Goal: Information Seeking & Learning: Learn about a topic

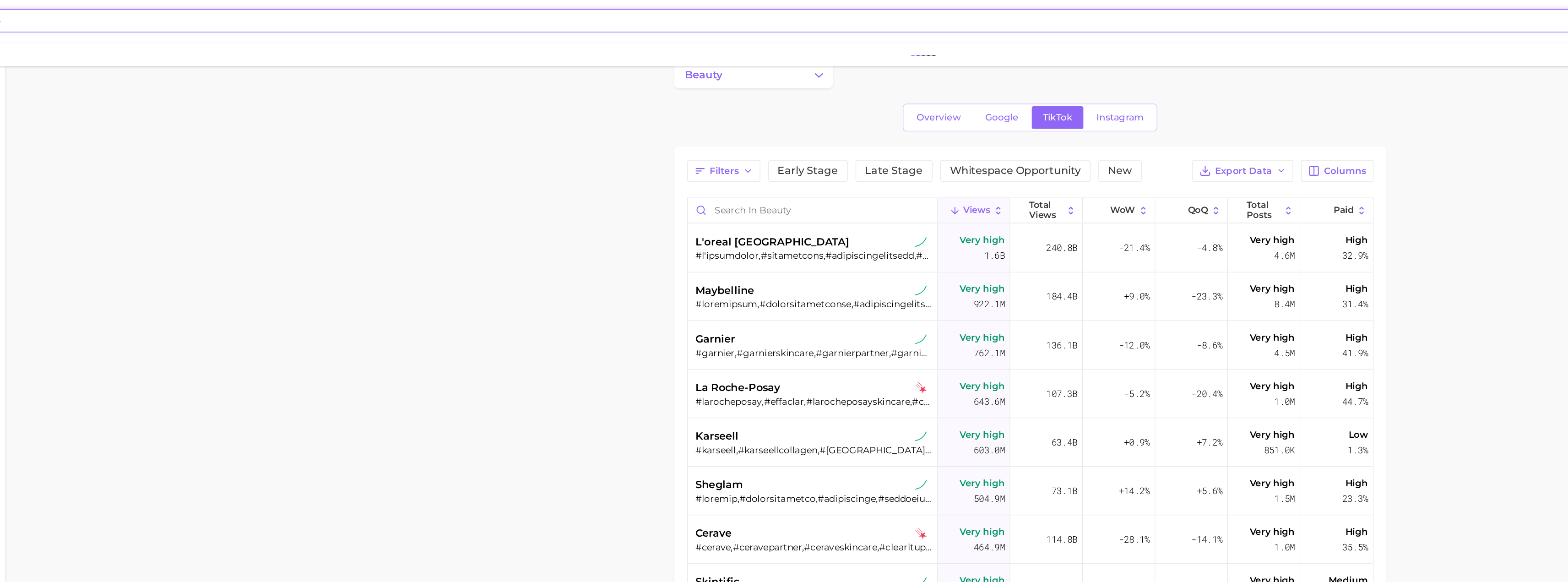
type input "miutine"
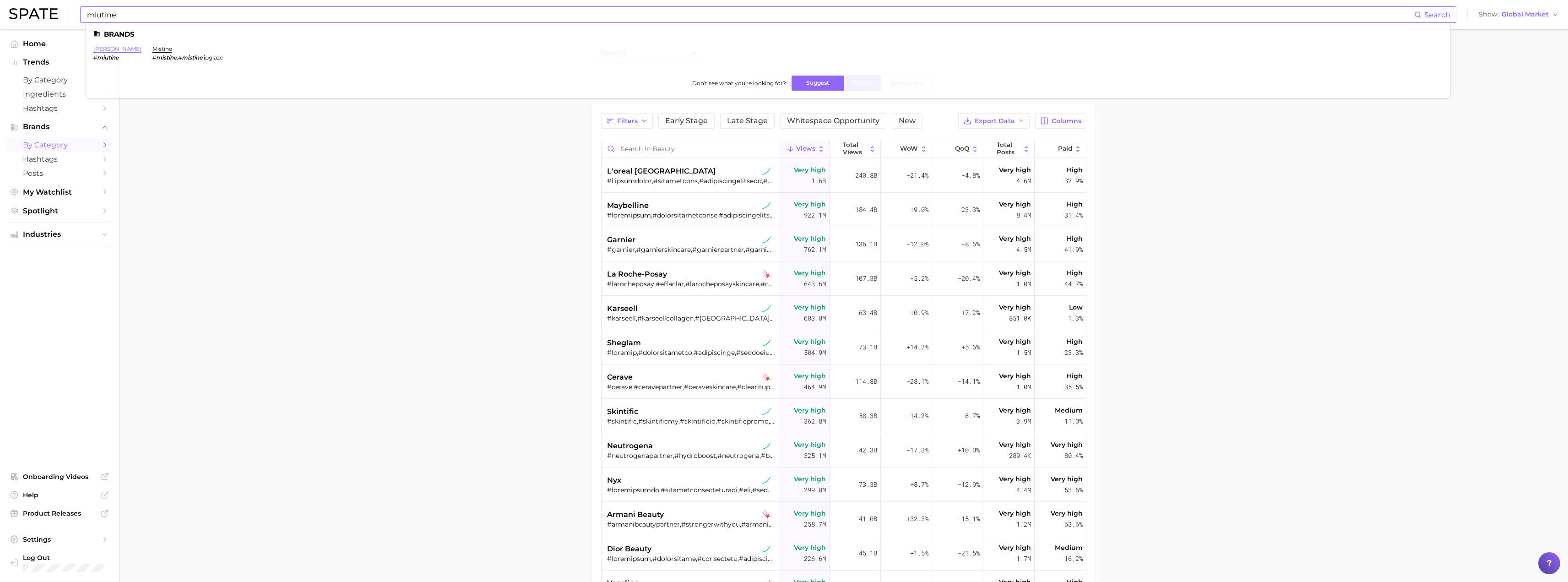
click at [110, 48] on link "[PERSON_NAME]" at bounding box center [117, 48] width 48 height 7
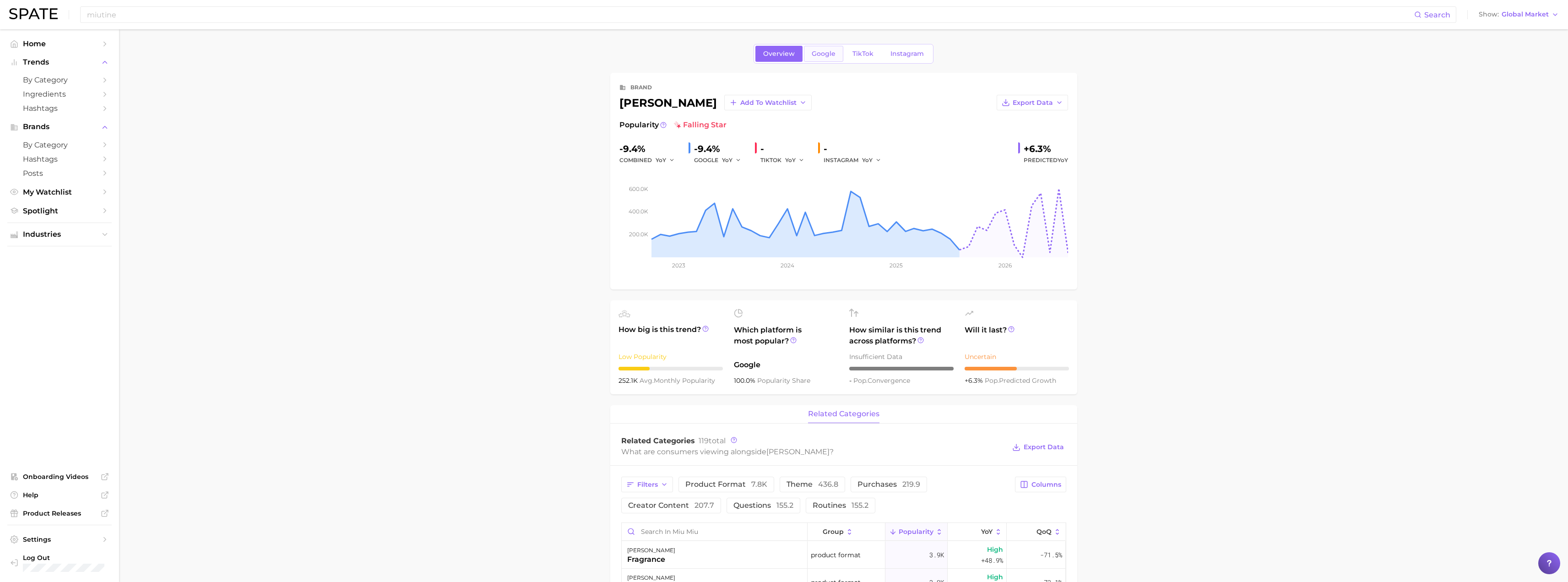
click at [814, 59] on link "Google" at bounding box center [823, 54] width 39 height 16
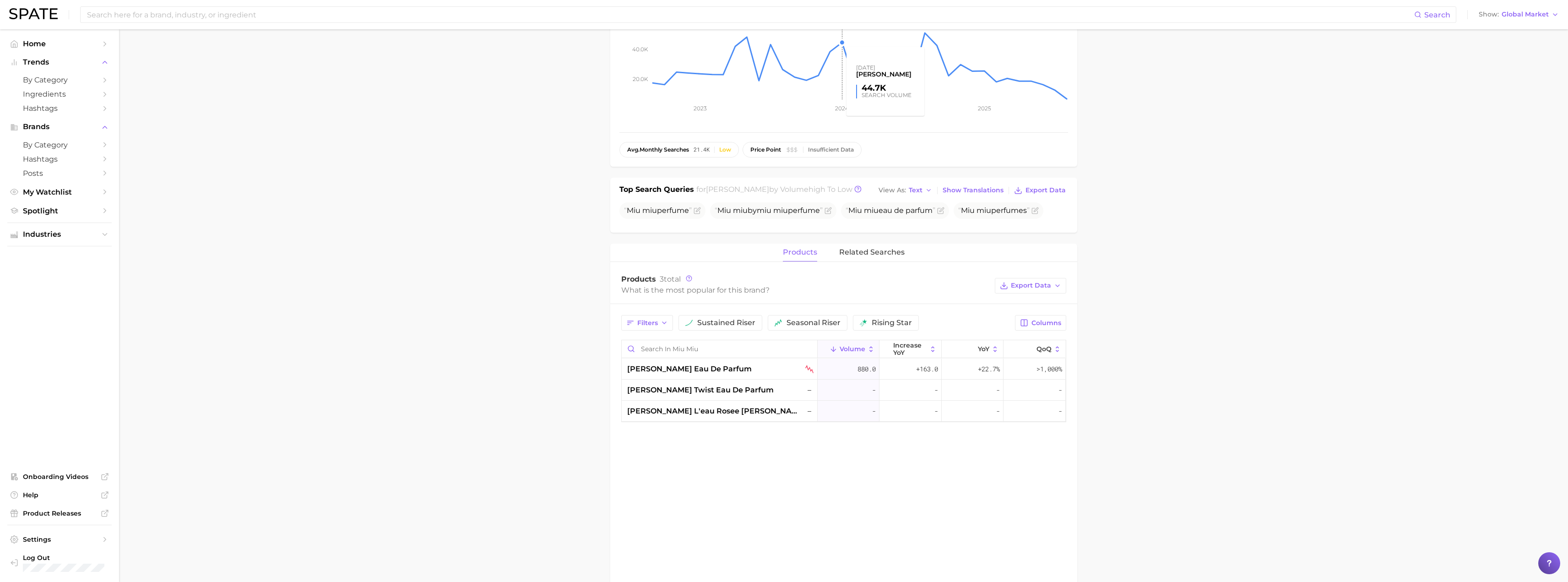
scroll to position [154, 0]
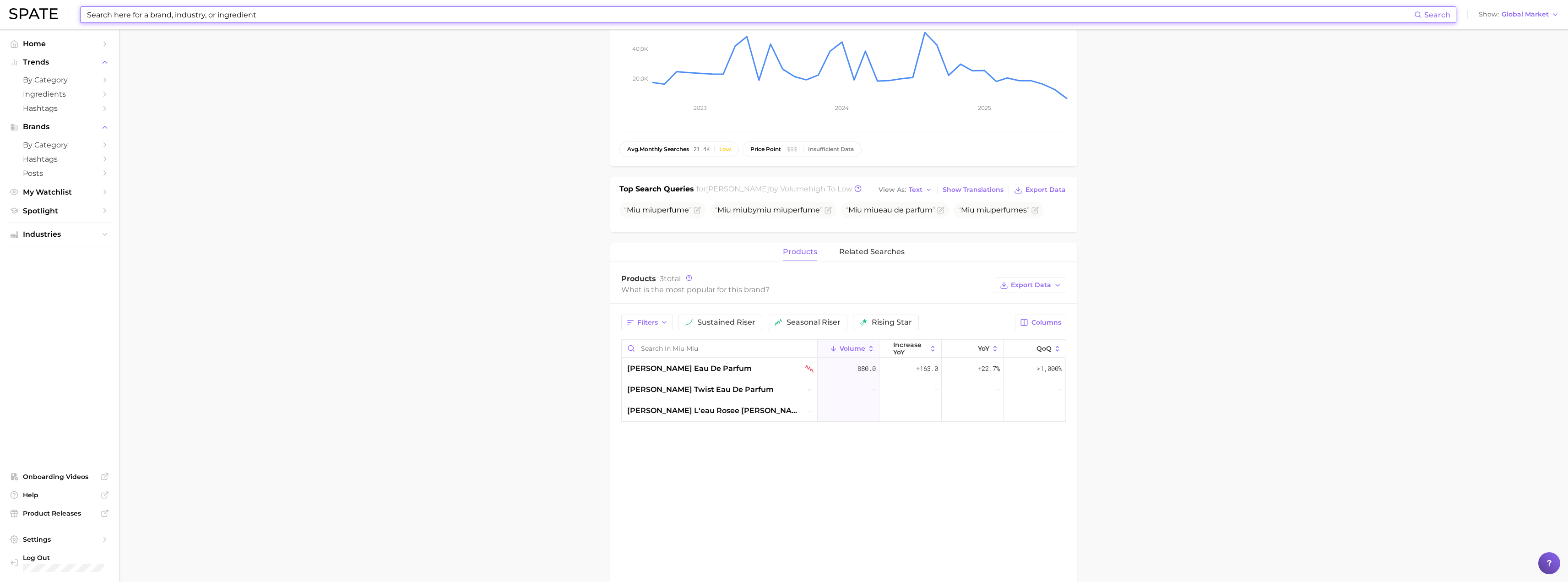
click at [165, 17] on input at bounding box center [750, 14] width 1328 height 15
paste input "miutine"
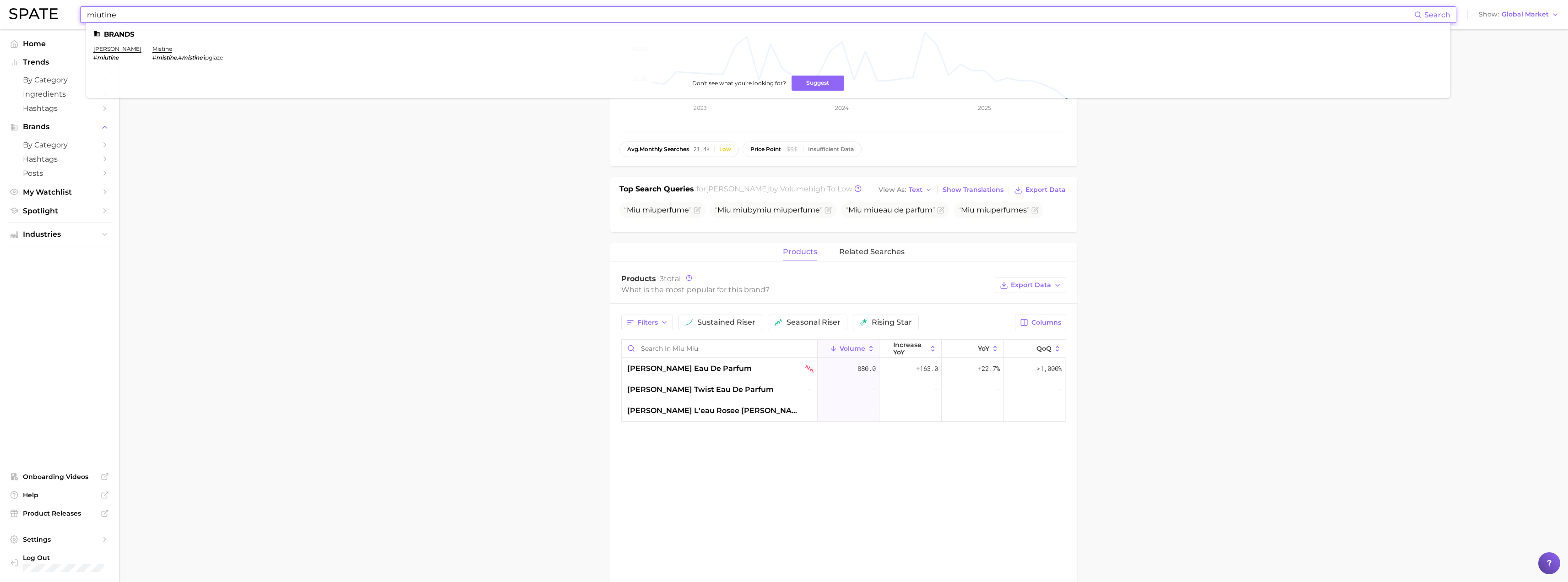
click at [137, 17] on input "miutine" at bounding box center [750, 14] width 1328 height 15
paste input "joonbyrd"
type input "joonbyrd"
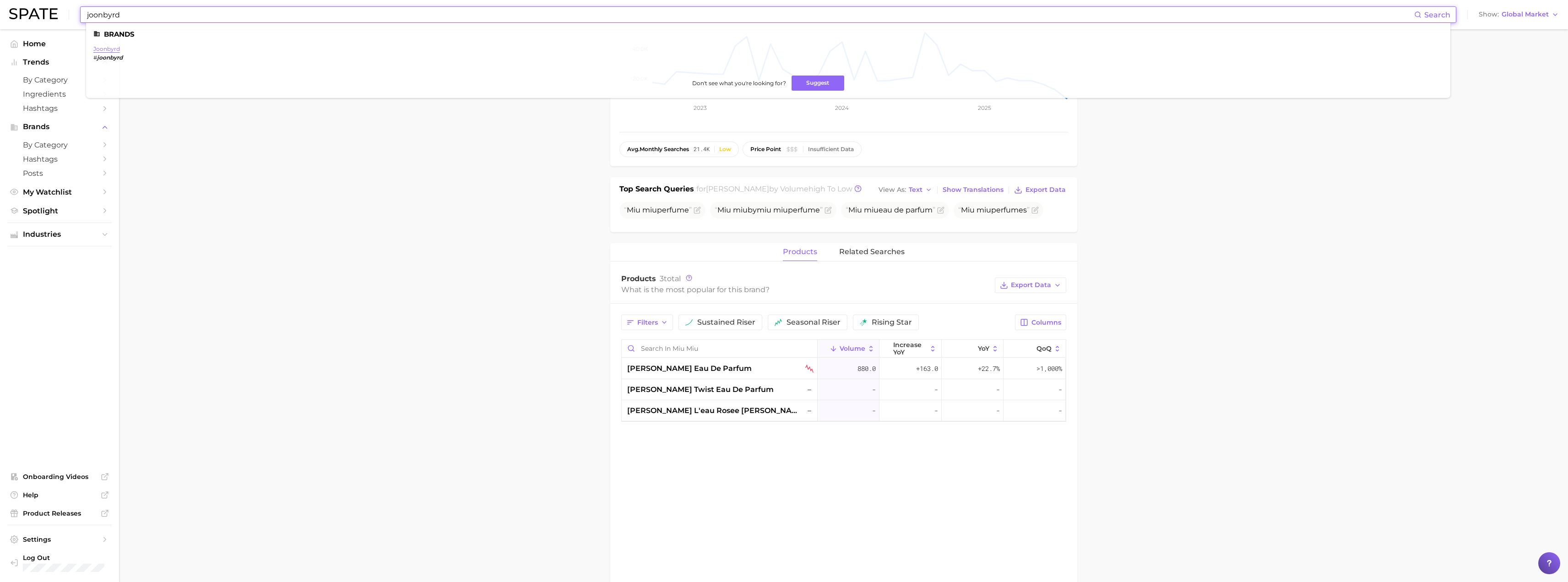
click at [100, 50] on link "joonbyrd" at bounding box center [106, 48] width 26 height 7
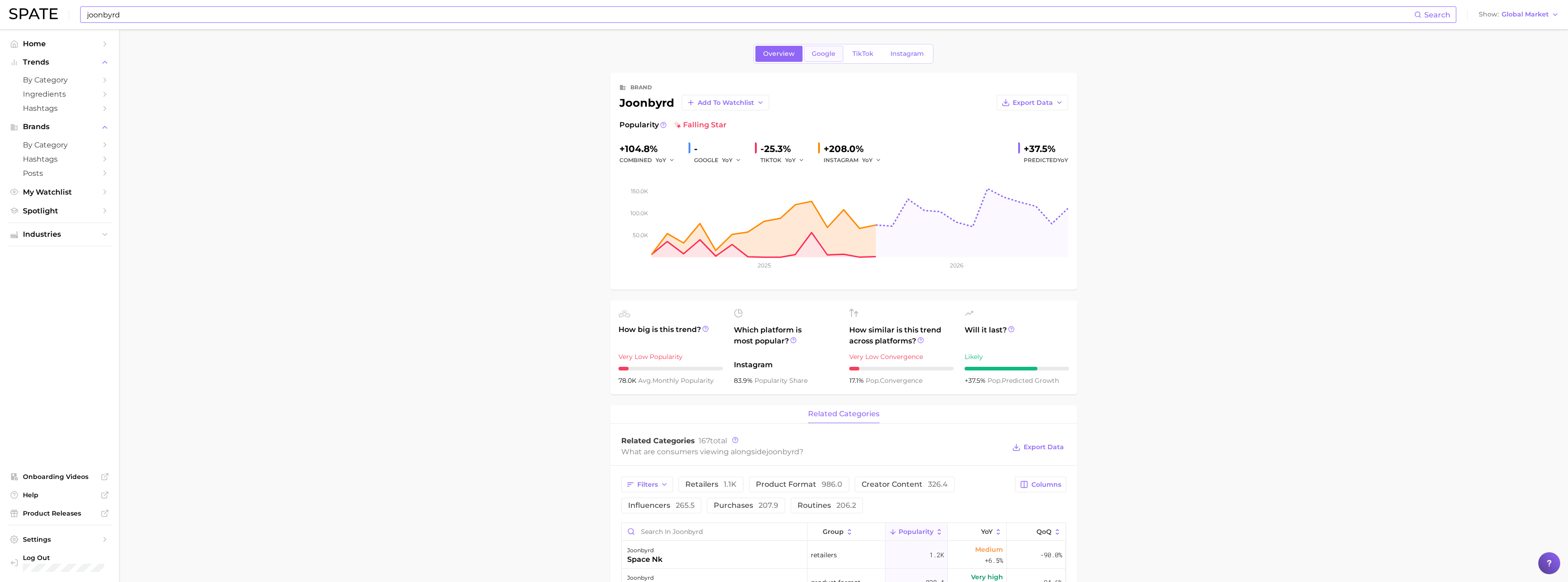
click at [820, 56] on span "Google" at bounding box center [823, 54] width 24 height 8
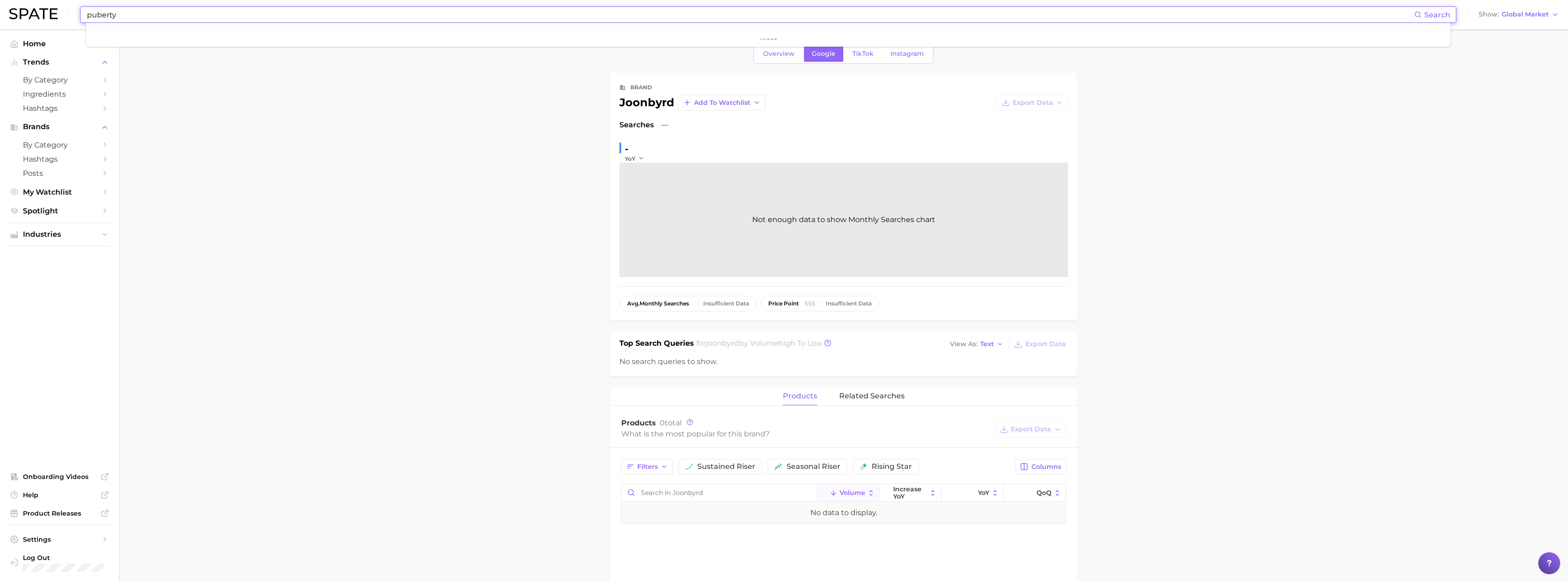
type input "puberty"
click at [95, 50] on link "puberty" at bounding box center [105, 48] width 23 height 7
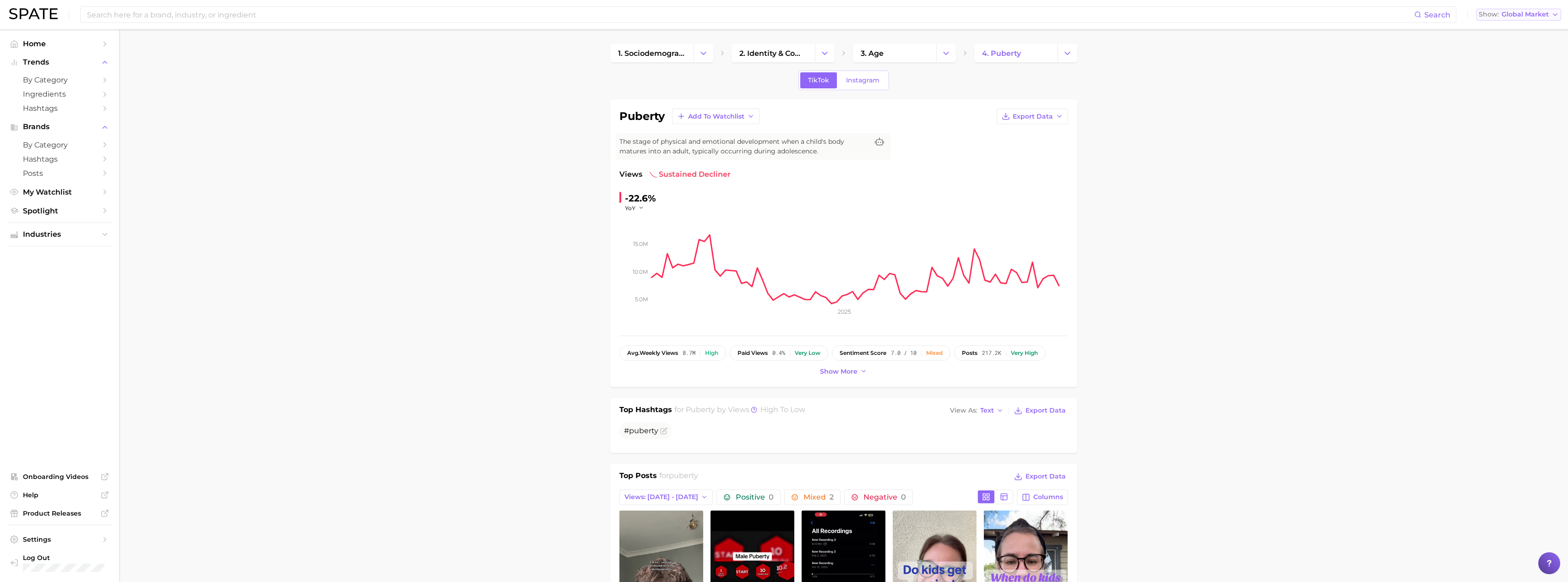
click at [1528, 9] on button "Show Global Market" at bounding box center [1518, 14] width 85 height 12
click at [1510, 34] on button "[GEOGRAPHIC_DATA]" at bounding box center [1518, 29] width 85 height 17
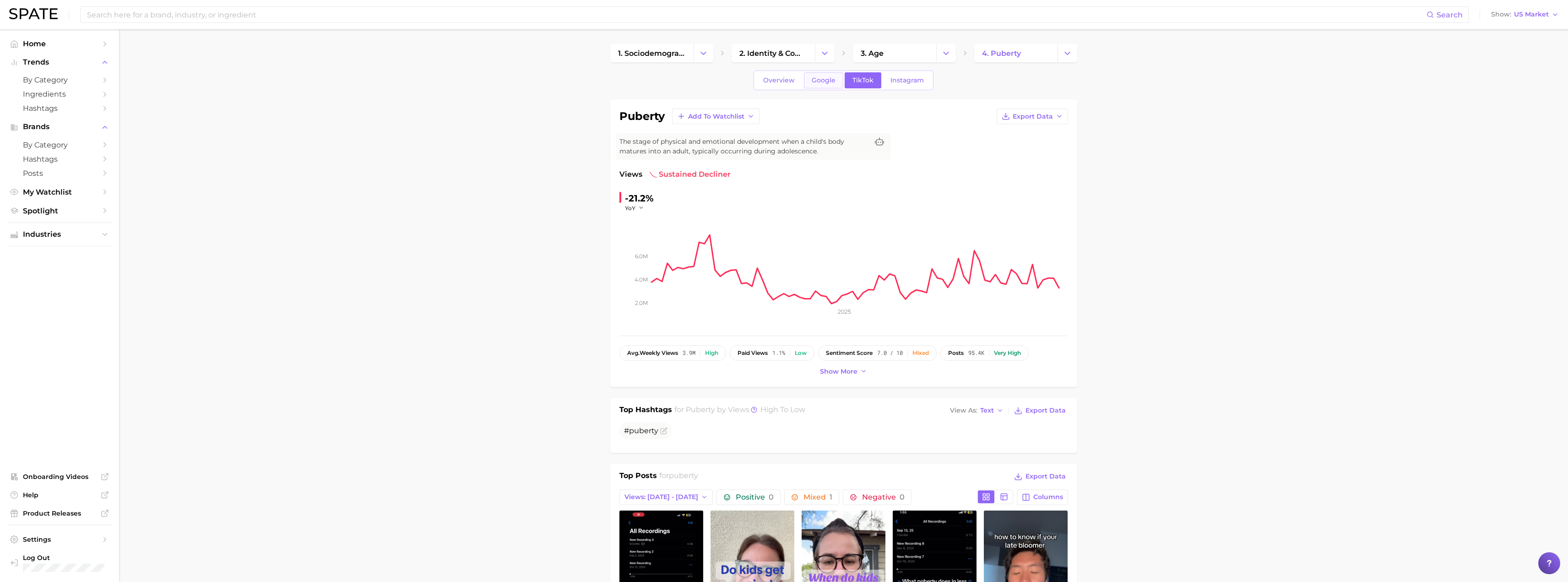
click at [828, 78] on span "Google" at bounding box center [823, 80] width 24 height 8
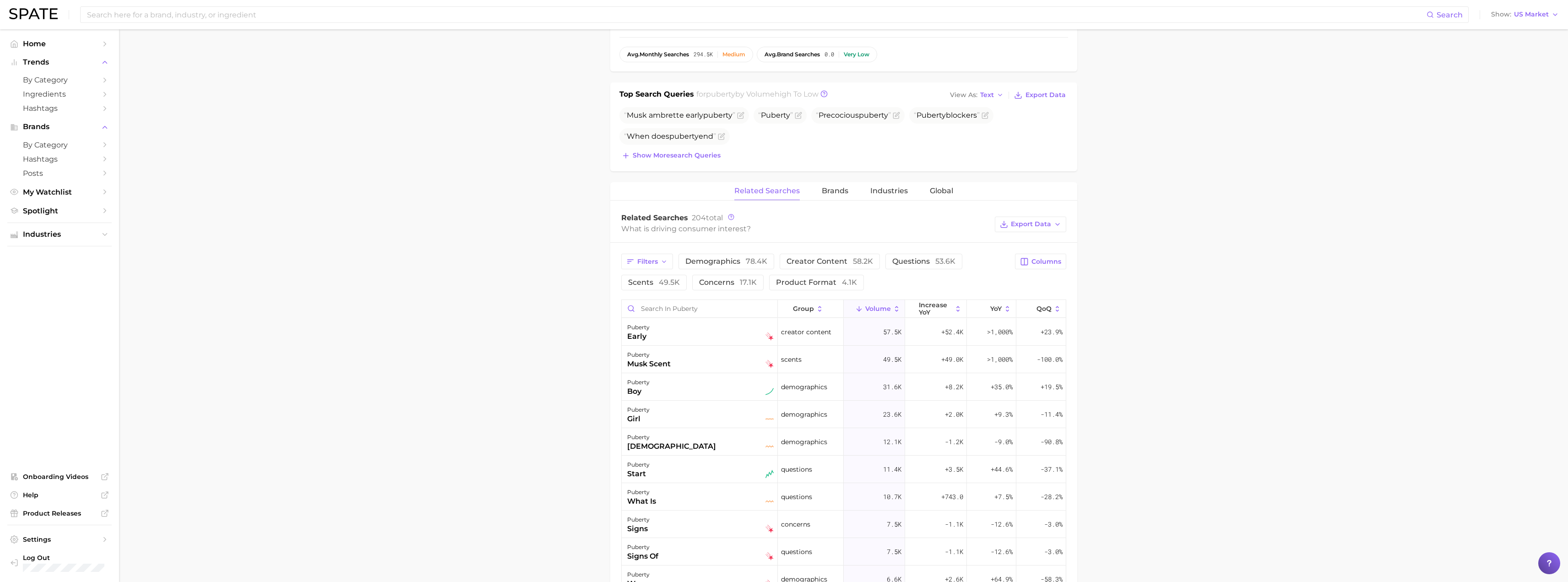
scroll to position [310, 0]
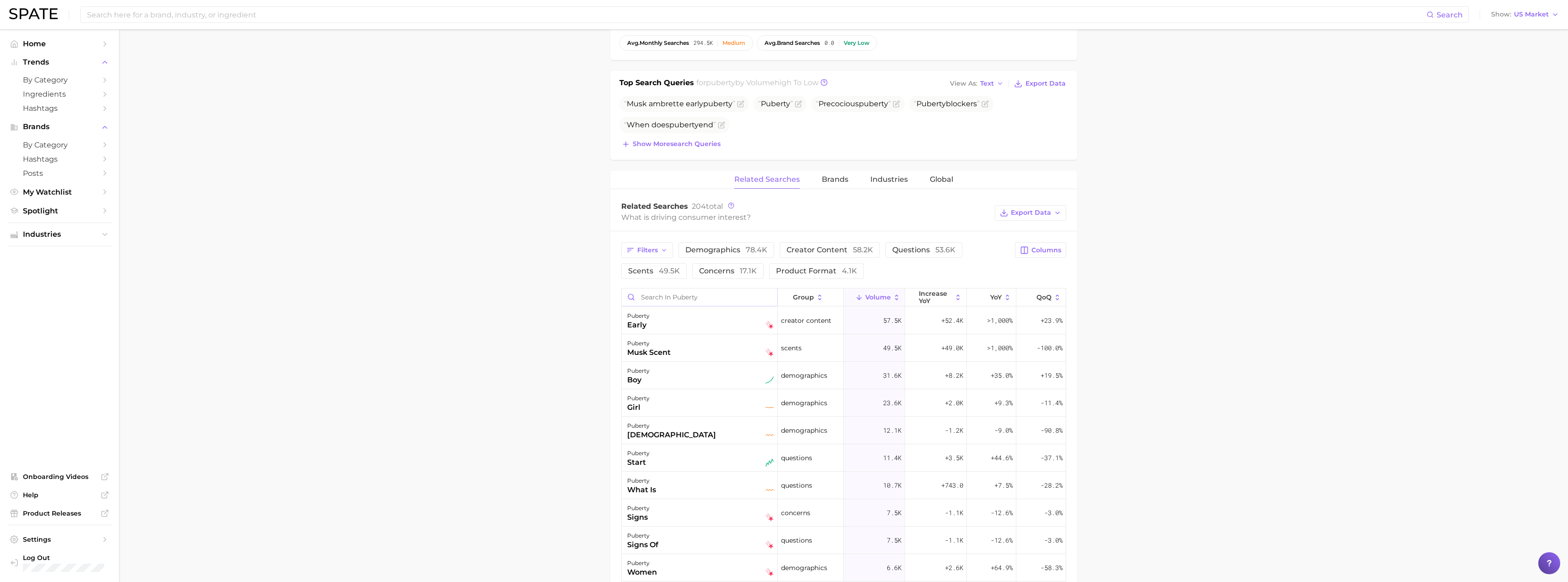
click at [653, 295] on input "Search in puberty" at bounding box center [699, 297] width 156 height 17
type input "hair"
click at [666, 323] on div "puberty hair –" at bounding box center [701, 320] width 147 height 20
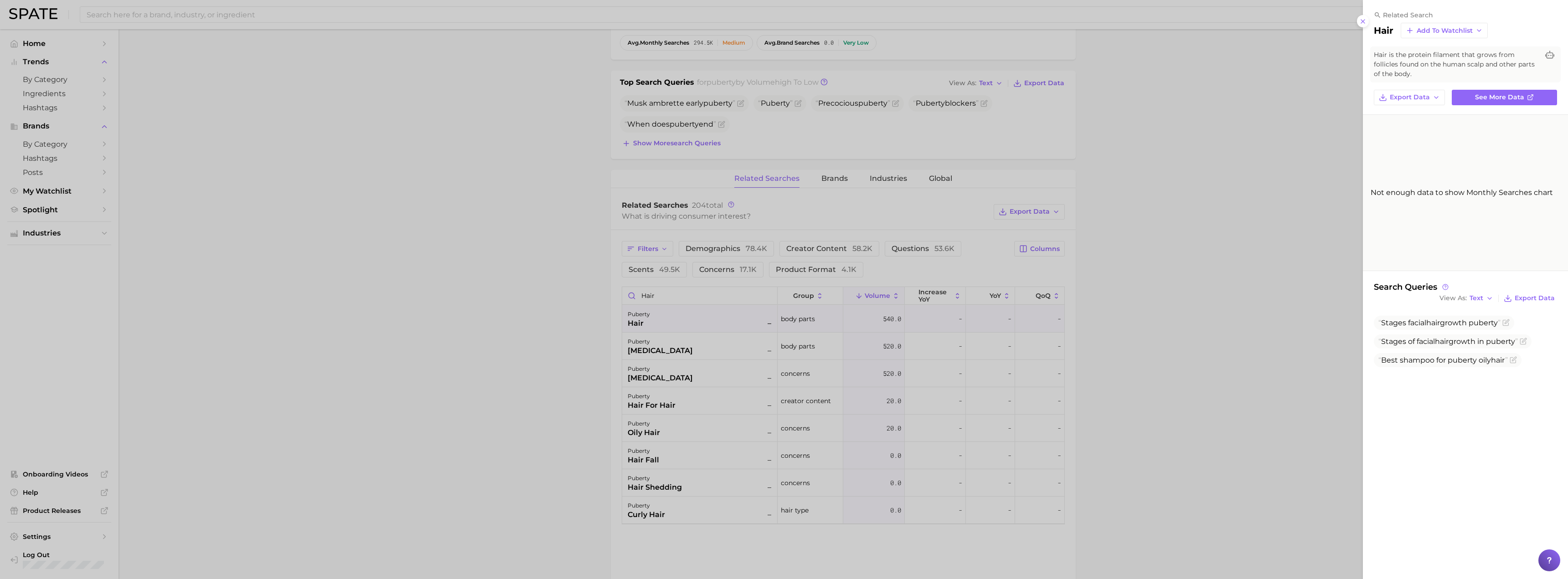
click at [147, 16] on div at bounding box center [784, 290] width 1568 height 579
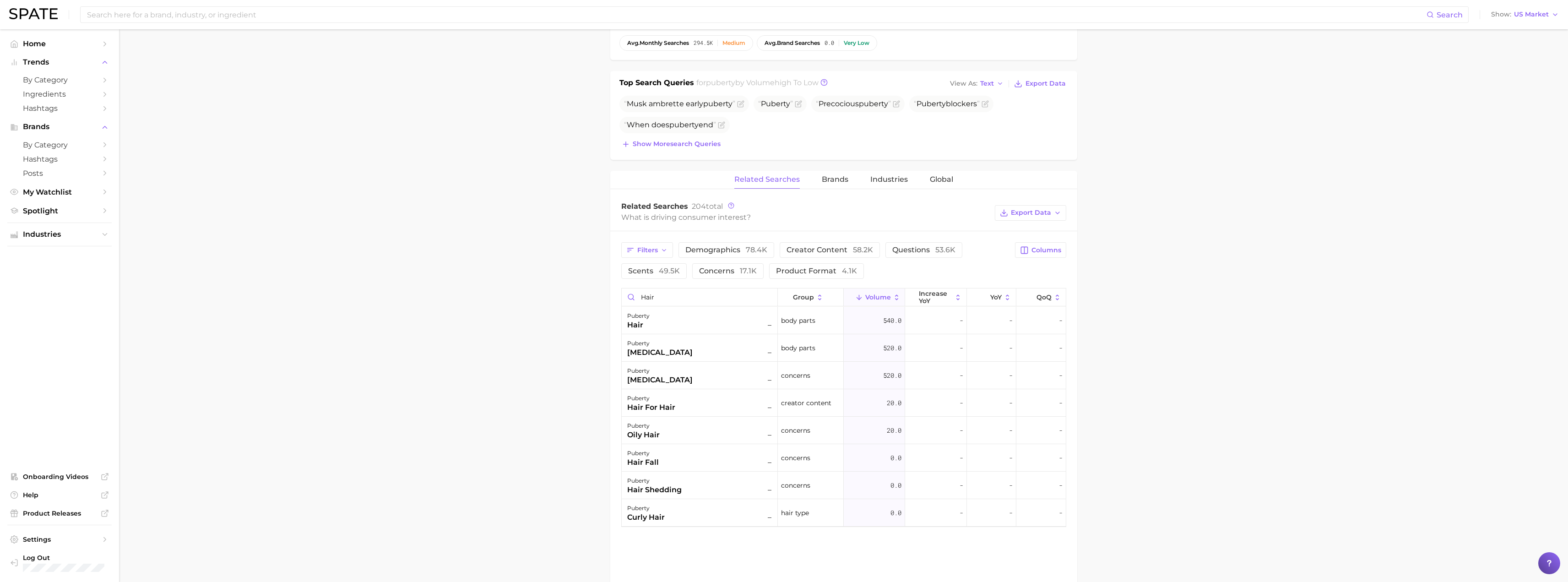
click at [147, 16] on input at bounding box center [756, 14] width 1341 height 15
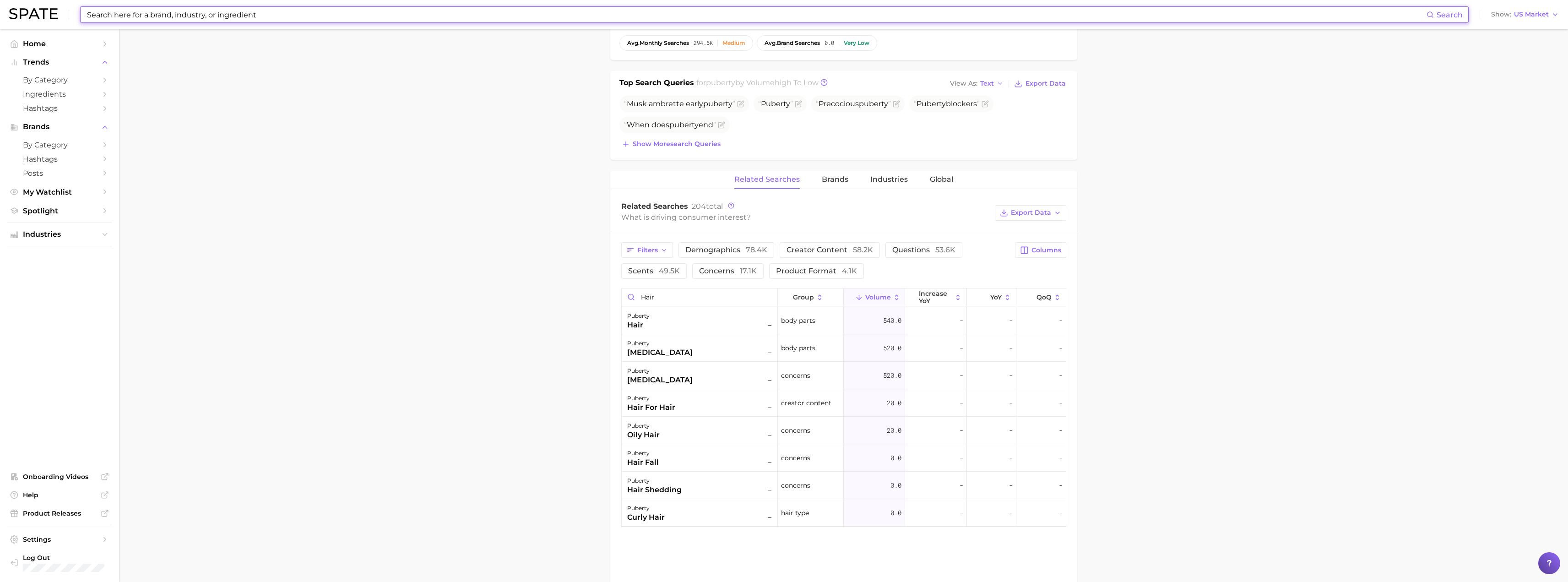
paste input "k-haircare"
click at [147, 16] on input "k-haircare" at bounding box center [756, 14] width 1341 height 15
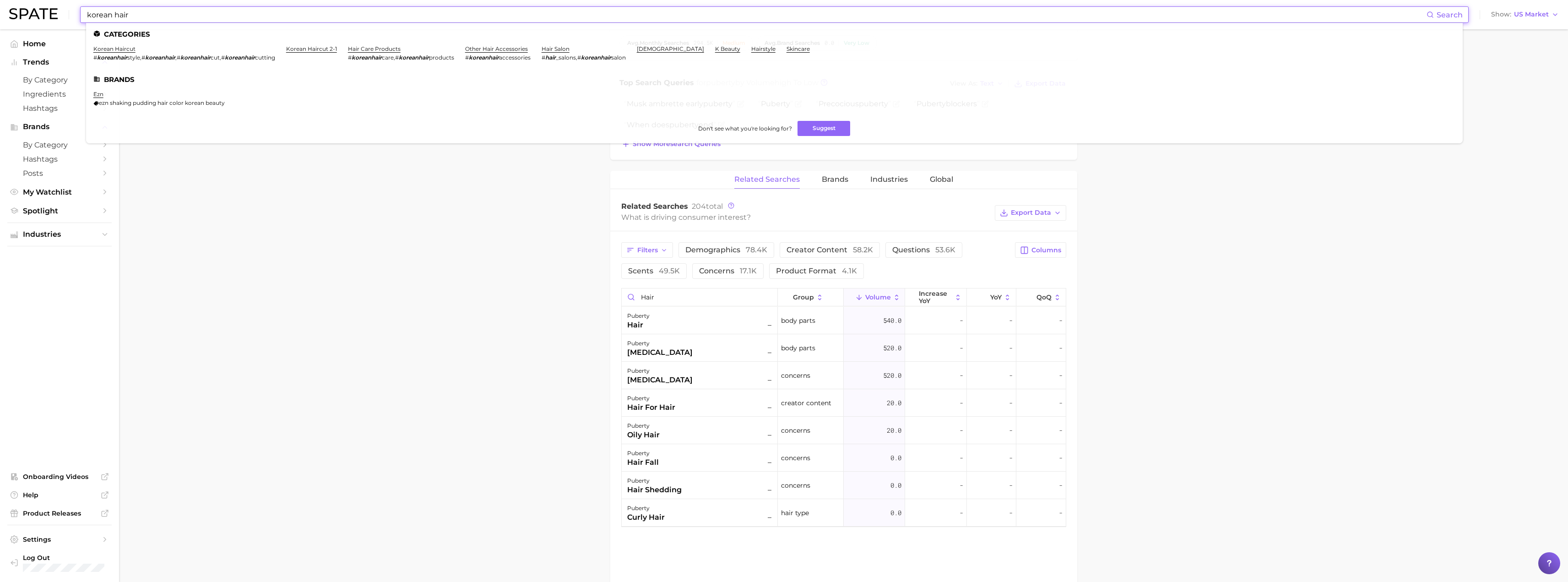
click at [188, 11] on input "korean hair" at bounding box center [756, 14] width 1341 height 15
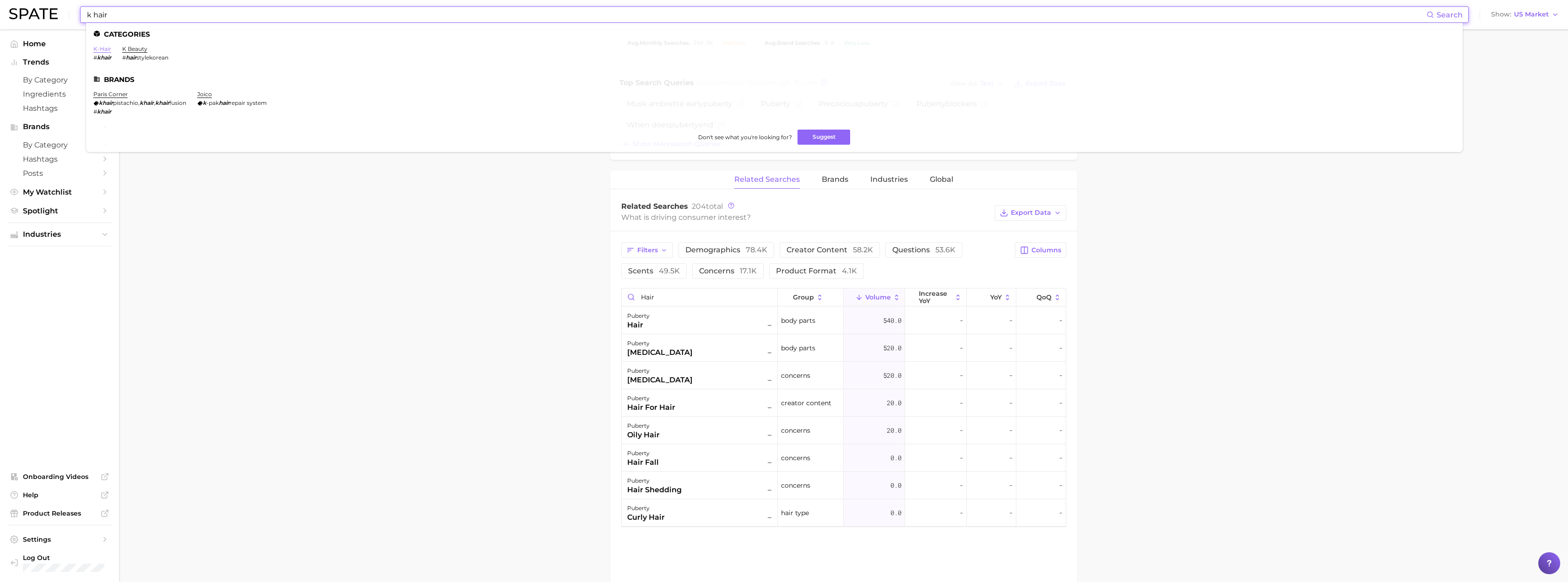
click at [103, 46] on link "k-hair" at bounding box center [102, 48] width 18 height 7
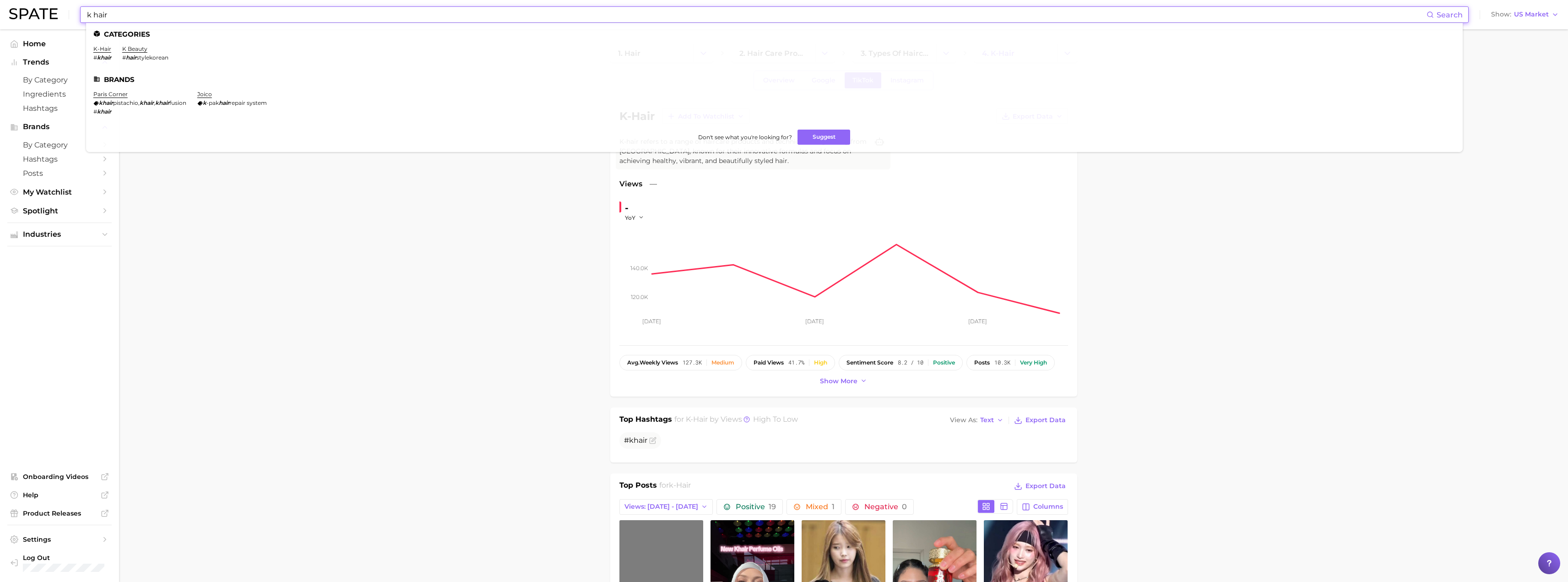
click at [160, 19] on input "k hair" at bounding box center [756, 14] width 1341 height 15
paste input "ruhveda"
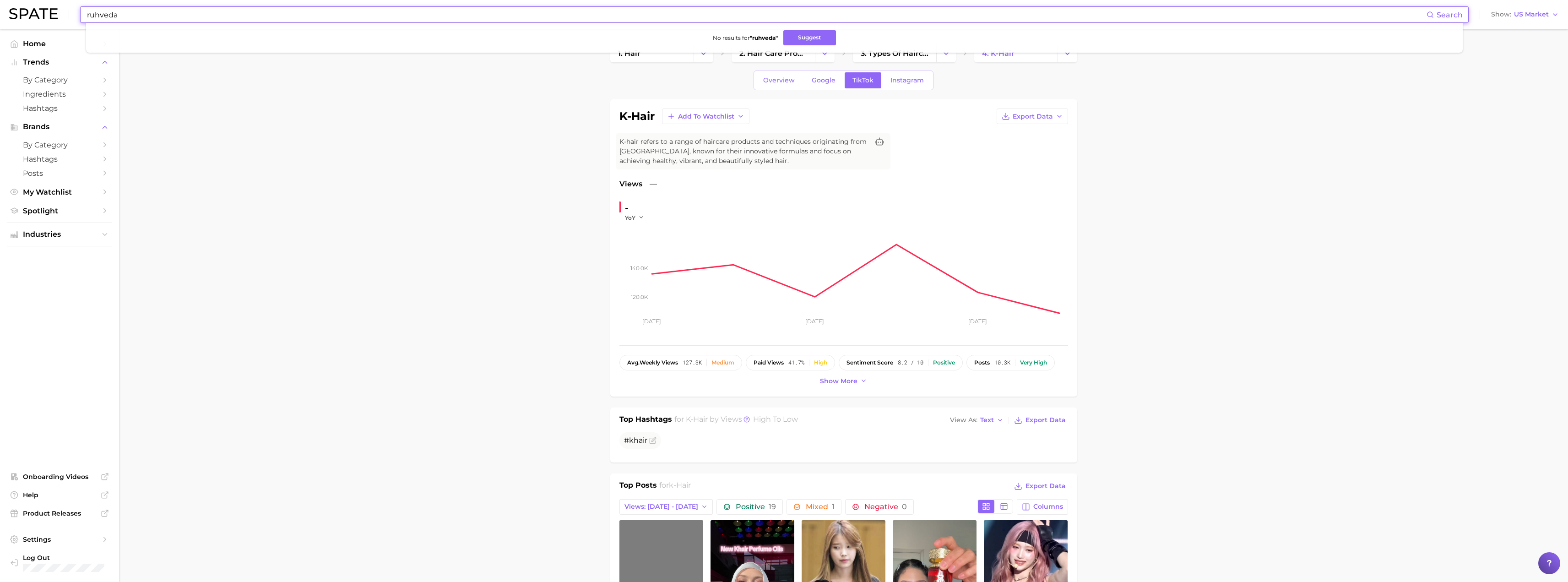
click at [134, 15] on input "ruhveda" at bounding box center [756, 14] width 1341 height 15
paste input "[PERSON_NAME]"
click at [138, 21] on input "[PERSON_NAME]" at bounding box center [756, 14] width 1341 height 15
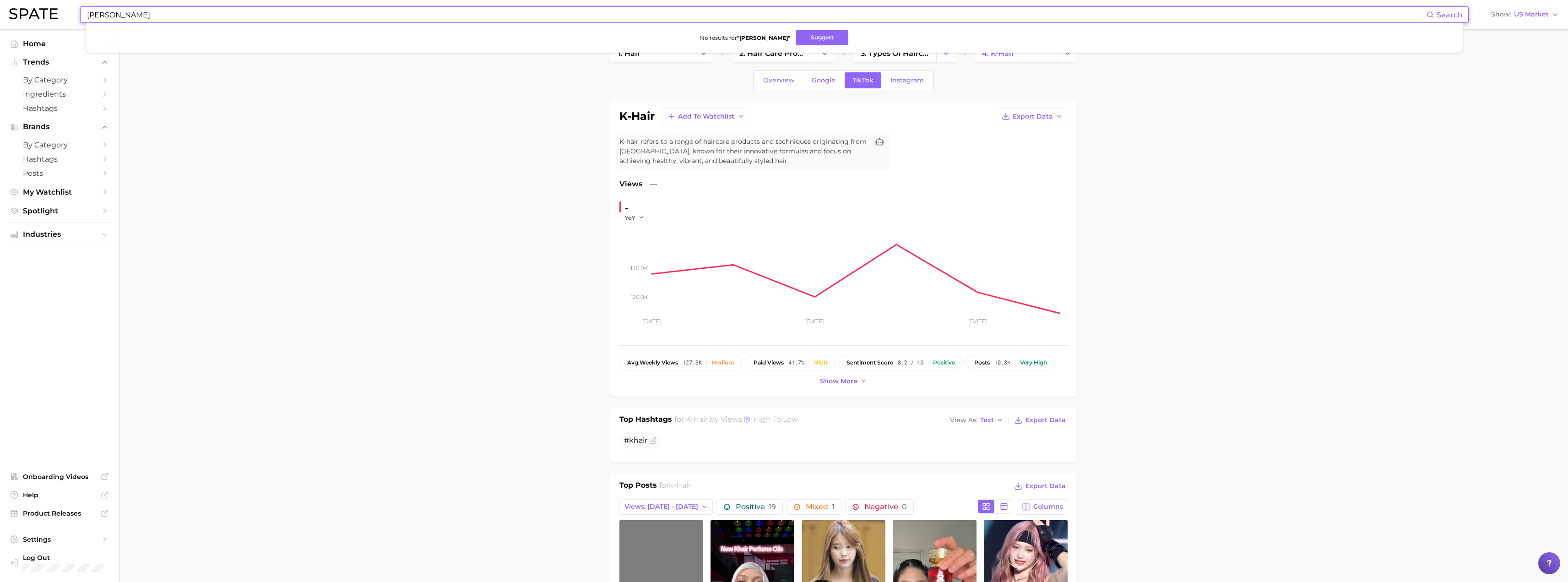
click at [138, 21] on input "[PERSON_NAME]" at bounding box center [756, 14] width 1341 height 15
paste input "jukebox soap"
click at [123, 12] on input "jukebox soap" at bounding box center [756, 14] width 1341 height 15
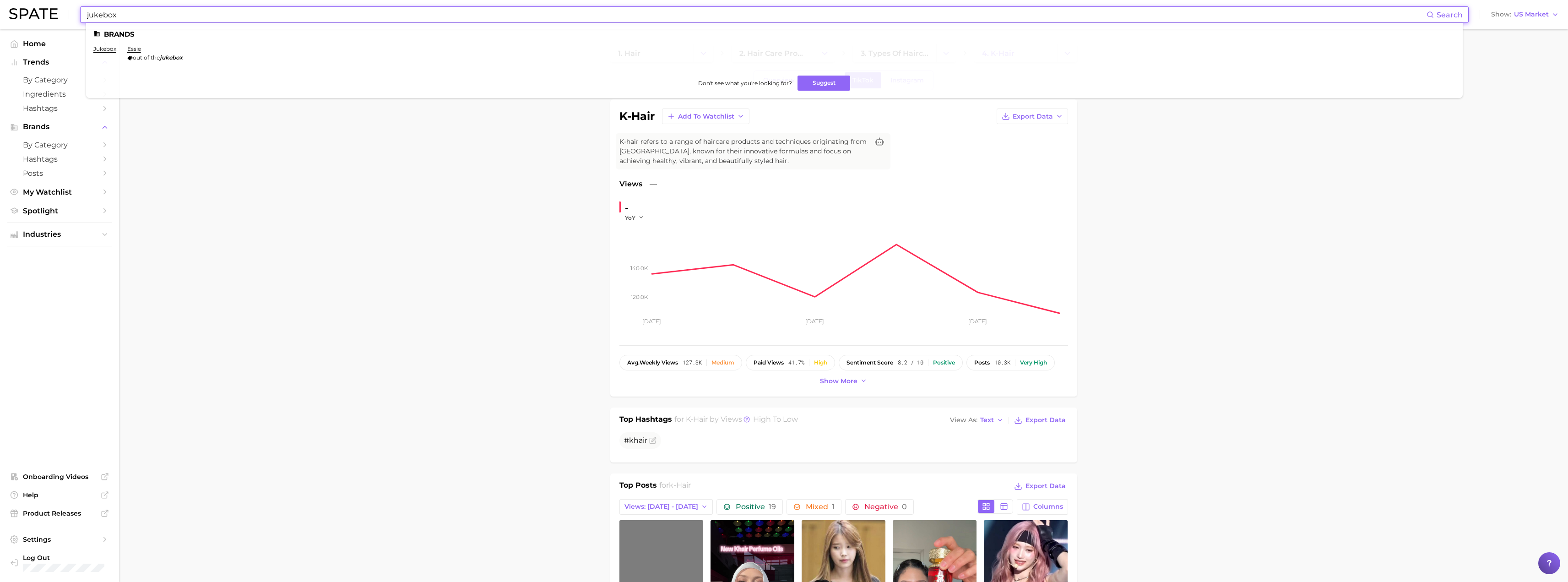
type input "jukebox"
click at [103, 48] on link "jukebox" at bounding box center [105, 48] width 23 height 7
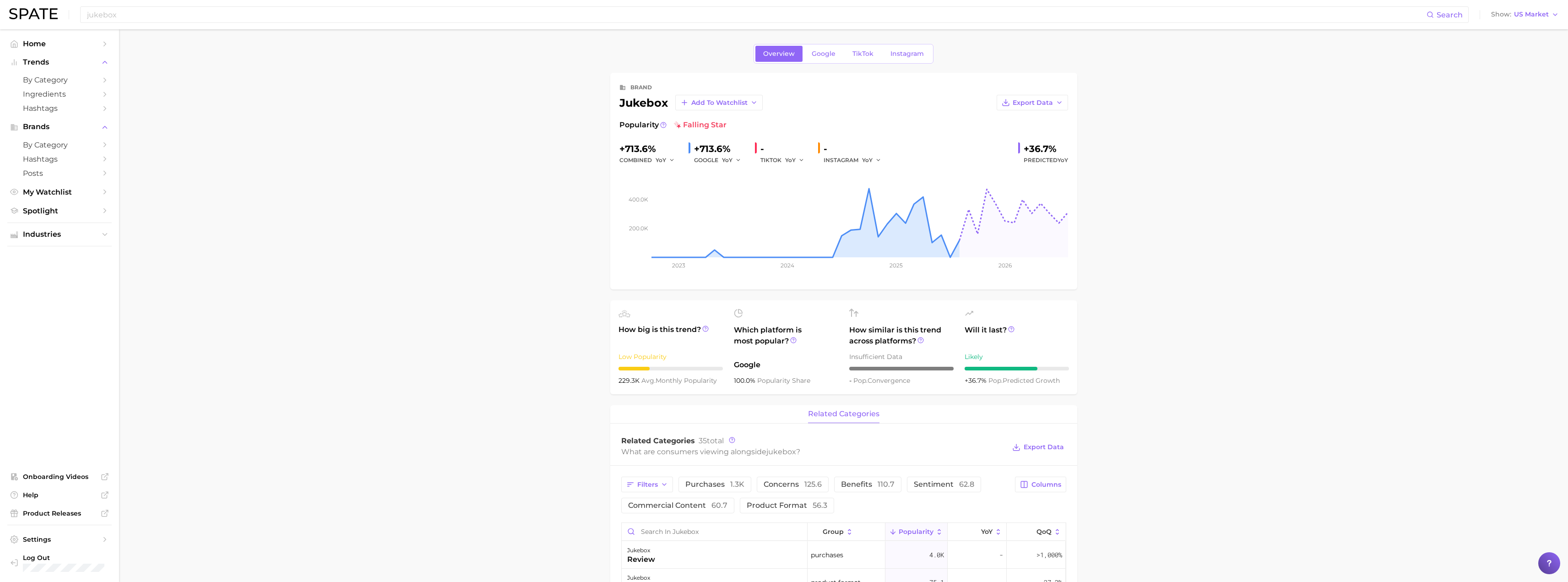
click at [821, 44] on div "Overview Google TikTok Instagram" at bounding box center [844, 54] width 180 height 20
click at [822, 54] on span "Google" at bounding box center [823, 54] width 24 height 8
